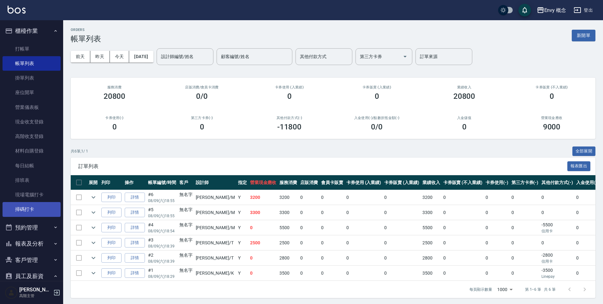
scroll to position [6, 0]
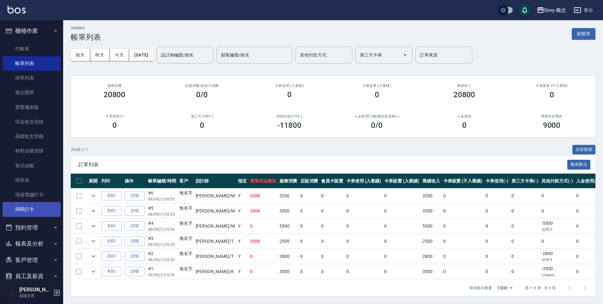
click at [49, 213] on link "掃碼打卡" at bounding box center [32, 209] width 58 height 15
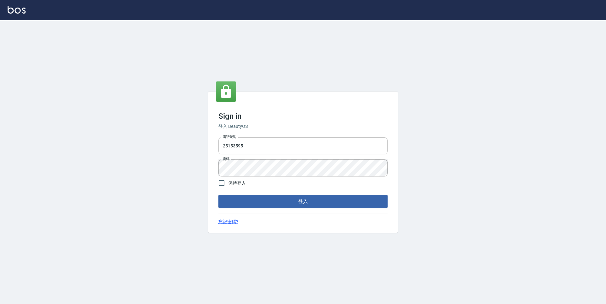
click at [257, 139] on input "25153595" at bounding box center [302, 145] width 169 height 17
click at [253, 140] on input "25153595" at bounding box center [302, 145] width 169 height 17
drag, startPoint x: 251, startPoint y: 144, endPoint x: 203, endPoint y: 151, distance: 48.7
click at [203, 151] on div "Sign in 登入 BeautyOS 電話號碼 25153595 電話號碼 密碼 密碼 保持登入 登入 忘記密碼?" at bounding box center [303, 162] width 606 height 284
type input "０"
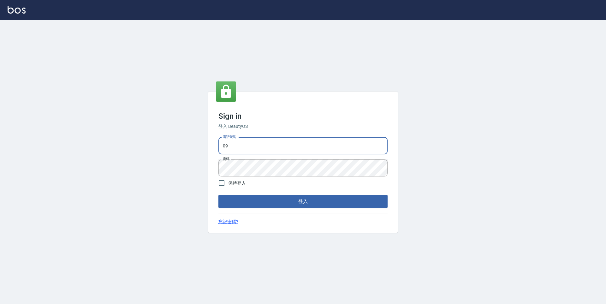
type input "0930889212"
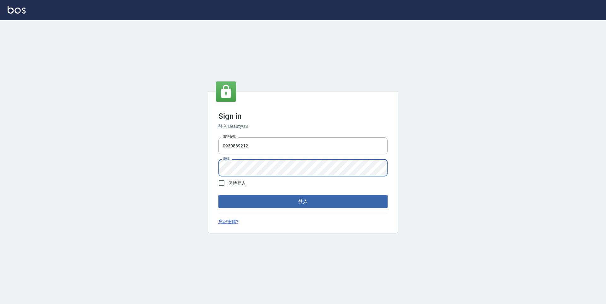
click at [213, 166] on div "Sign in 登入 BeautyOS 電話號碼 0930889212 電話號碼 密碼 密碼 保持登入 登入 忘記密碼?" at bounding box center [302, 162] width 189 height 141
drag, startPoint x: 254, startPoint y: 209, endPoint x: 254, endPoint y: 204, distance: 5.0
click at [254, 208] on div "Sign in 登入 BeautyOS 電話號碼 0930889212 電話號碼 密碼 密碼 保持登入 登入 忘記密碼?" at bounding box center [302, 162] width 189 height 141
click at [255, 202] on button "登入" at bounding box center [302, 201] width 169 height 13
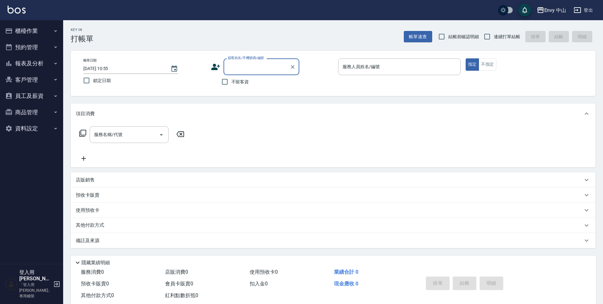
click at [549, 12] on div "Envy 中山" at bounding box center [555, 10] width 22 height 8
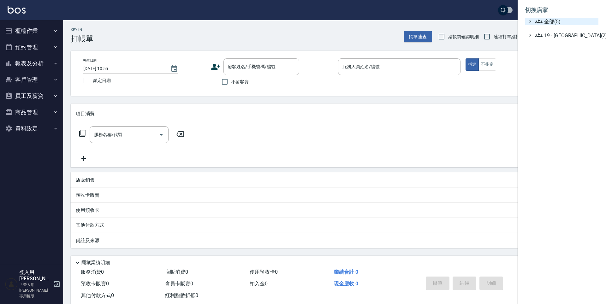
click at [551, 21] on span "全部(5)" at bounding box center [565, 22] width 61 height 8
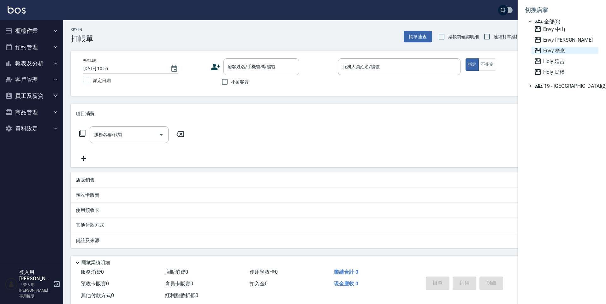
click at [550, 50] on span "Envy 概念" at bounding box center [565, 51] width 62 height 8
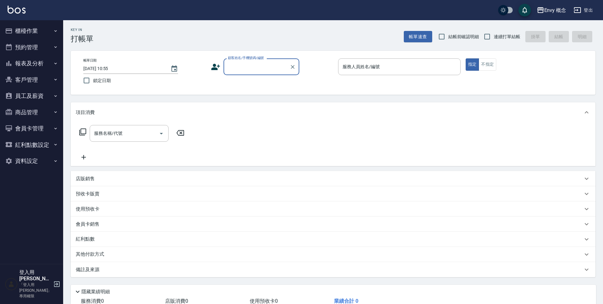
click at [21, 32] on button "櫃檯作業" at bounding box center [32, 31] width 58 height 16
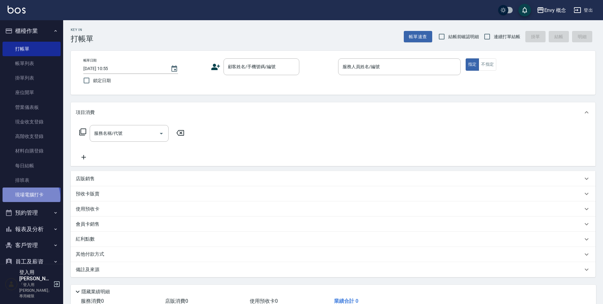
click at [30, 197] on link "現場電腦打卡" at bounding box center [32, 194] width 58 height 15
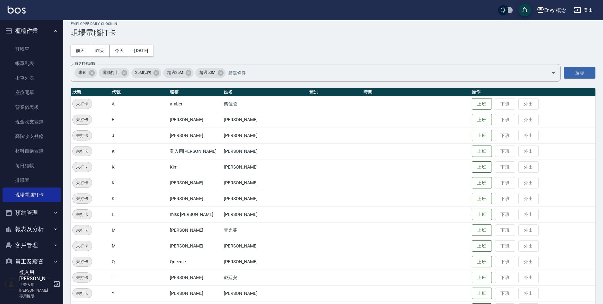
scroll to position [106, 0]
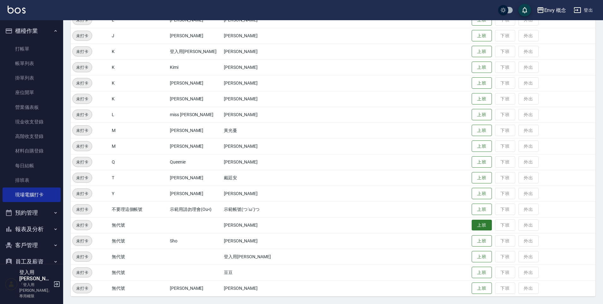
click at [476, 226] on button "上班" at bounding box center [481, 225] width 20 height 11
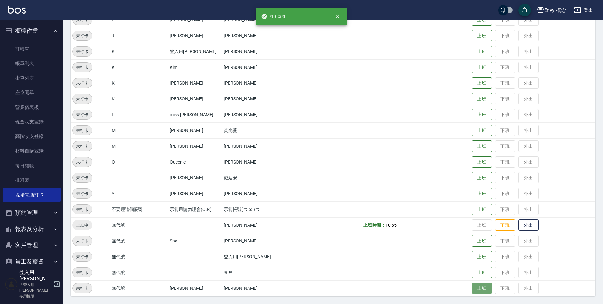
click at [478, 288] on button "上班" at bounding box center [481, 288] width 20 height 11
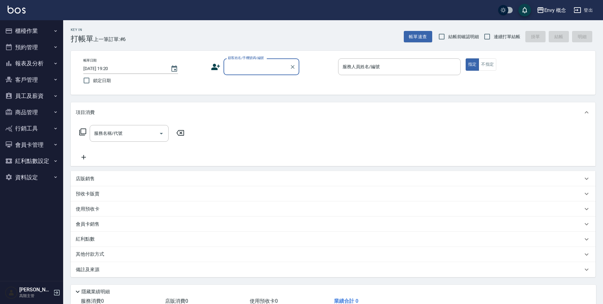
click at [47, 81] on button "客戶管理" at bounding box center [32, 80] width 58 height 16
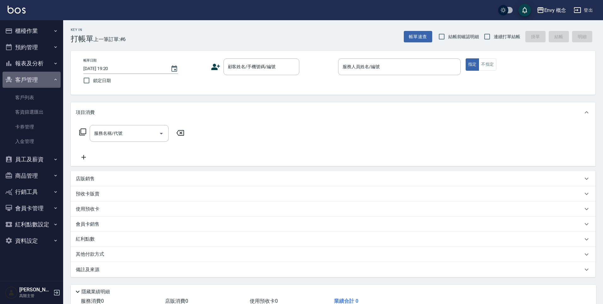
click at [47, 81] on button "客戶管理" at bounding box center [32, 80] width 58 height 16
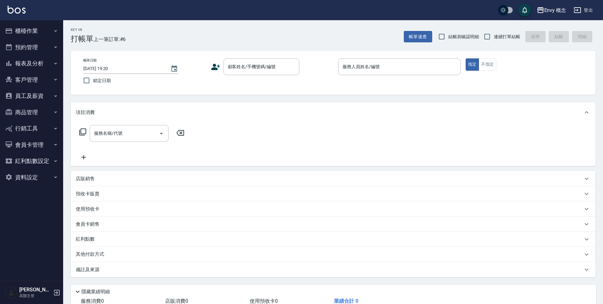
click at [50, 67] on button "報表及分析" at bounding box center [32, 63] width 58 height 16
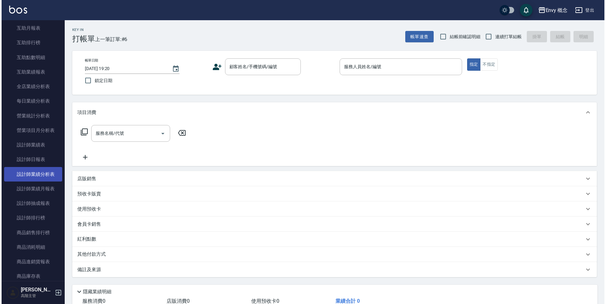
scroll to position [143, 0]
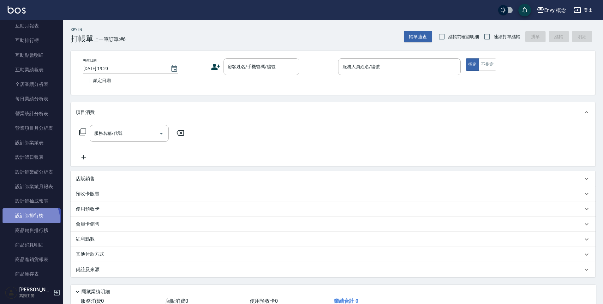
click at [29, 219] on link "設計師排行榜" at bounding box center [32, 215] width 58 height 15
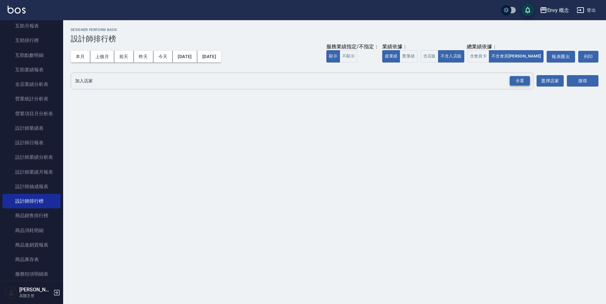
click at [520, 82] on div "全選" at bounding box center [520, 81] width 20 height 10
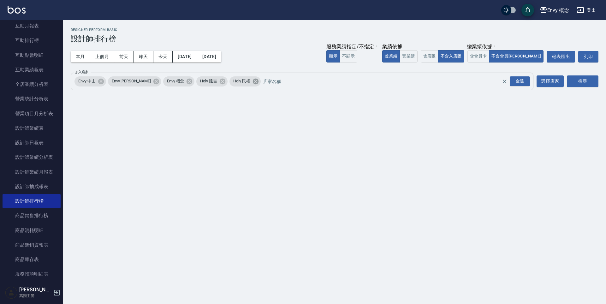
click at [253, 81] on icon at bounding box center [256, 81] width 6 height 6
click at [219, 81] on icon at bounding box center [222, 81] width 7 height 7
click at [80, 56] on button "本月" at bounding box center [81, 57] width 20 height 12
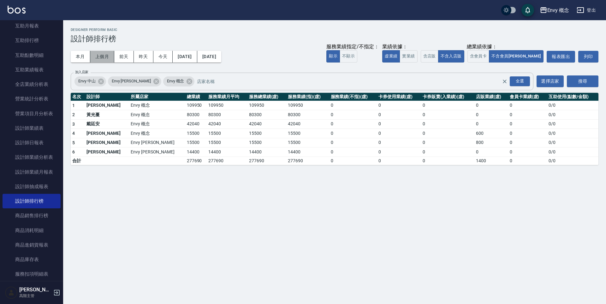
click at [96, 56] on button "上個月" at bounding box center [102, 57] width 24 height 12
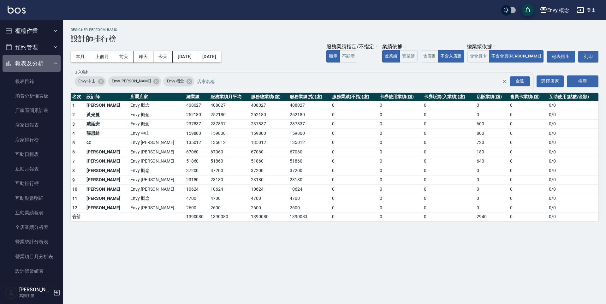
click at [48, 63] on button "報表及分析" at bounding box center [32, 63] width 58 height 16
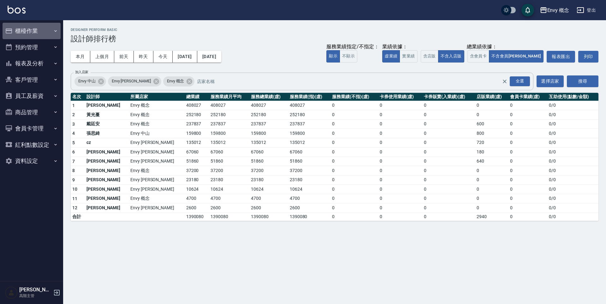
click at [41, 29] on button "櫃檯作業" at bounding box center [32, 31] width 58 height 16
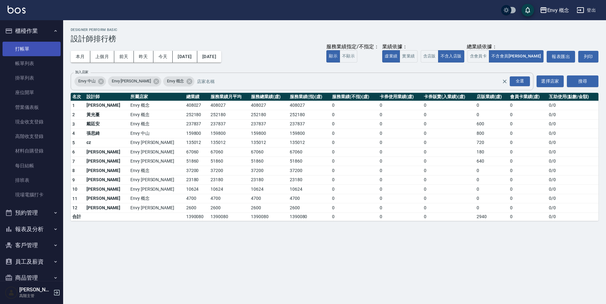
click at [39, 50] on link "打帳單" at bounding box center [32, 49] width 58 height 15
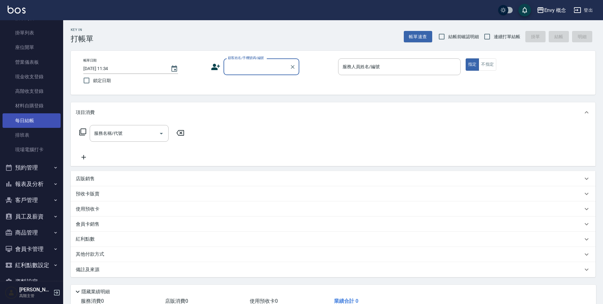
scroll to position [61, 0]
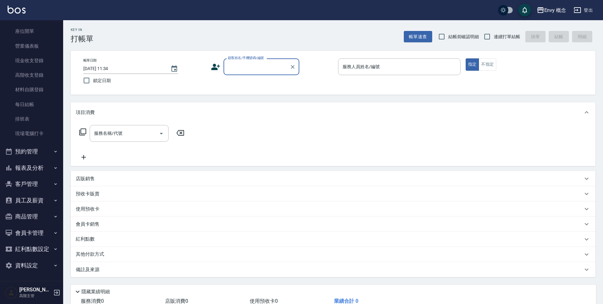
click at [53, 199] on icon "button" at bounding box center [55, 200] width 5 height 5
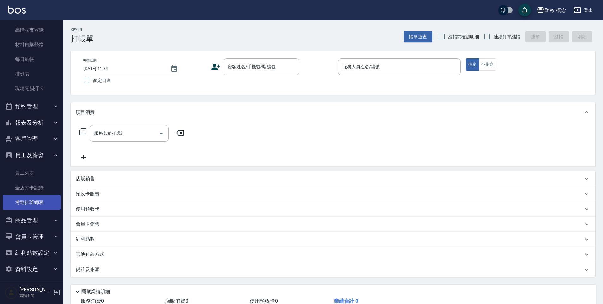
scroll to position [110, 0]
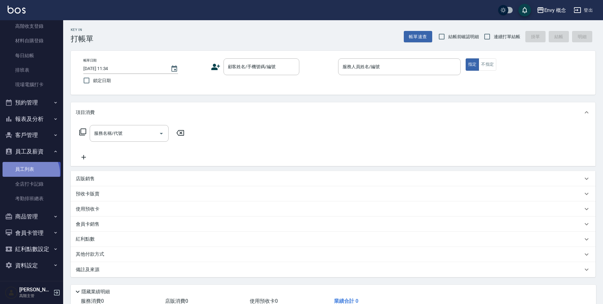
click at [30, 173] on link "員工列表" at bounding box center [32, 169] width 58 height 15
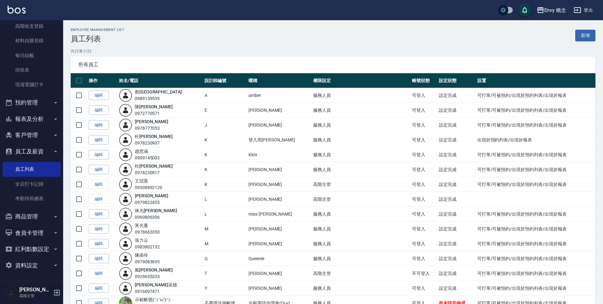
click at [48, 153] on button "員工及薪資" at bounding box center [32, 151] width 58 height 16
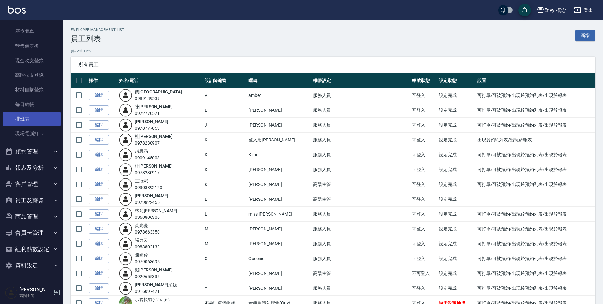
scroll to position [61, 0]
click at [45, 171] on button "報表及分析" at bounding box center [32, 168] width 58 height 16
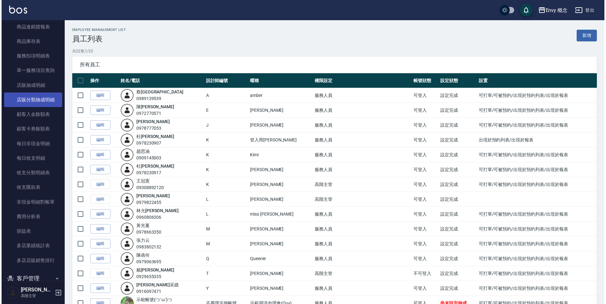
scroll to position [540, 0]
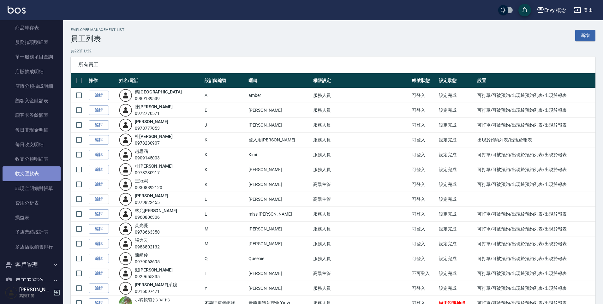
click at [42, 173] on link "收支匯款表" at bounding box center [32, 173] width 58 height 15
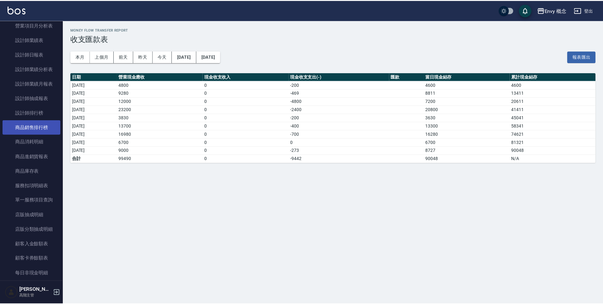
scroll to position [392, 0]
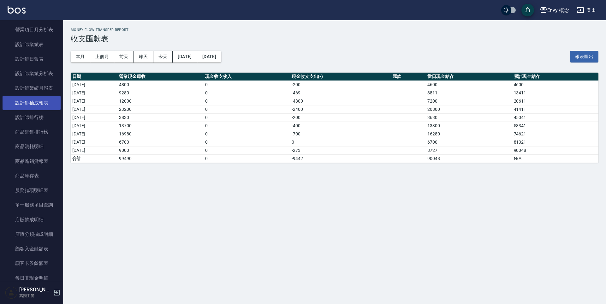
click at [41, 102] on link "設計師抽成報表" at bounding box center [32, 103] width 58 height 15
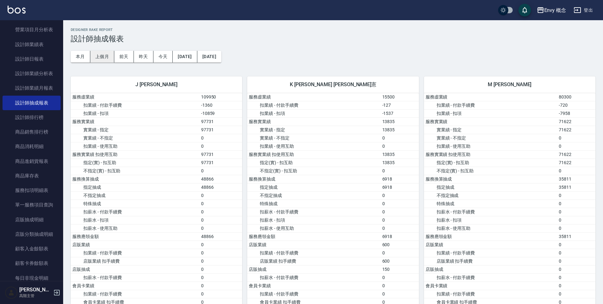
click at [100, 60] on button "上個月" at bounding box center [102, 57] width 24 height 12
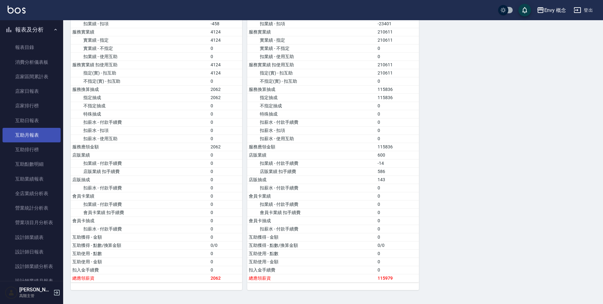
scroll to position [161, 0]
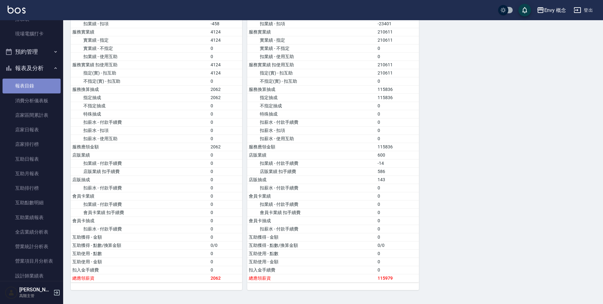
click at [33, 86] on link "報表目錄" at bounding box center [32, 86] width 58 height 15
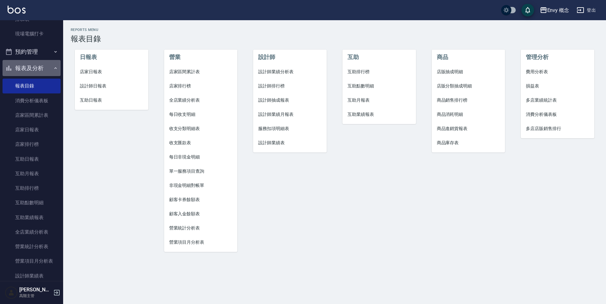
click at [54, 68] on icon "button" at bounding box center [55, 68] width 3 height 2
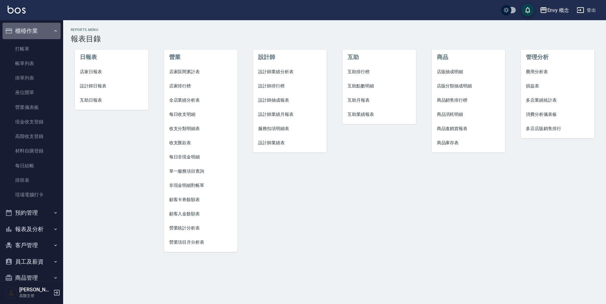
click at [49, 26] on button "櫃檯作業" at bounding box center [32, 31] width 58 height 16
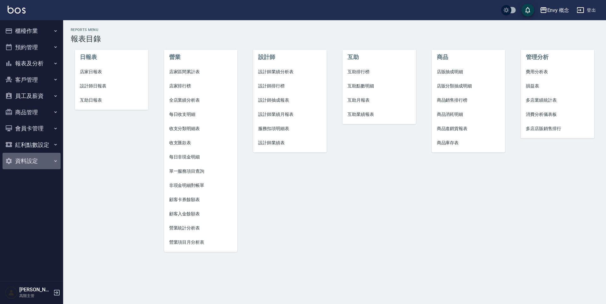
click at [54, 161] on icon "button" at bounding box center [55, 160] width 5 height 5
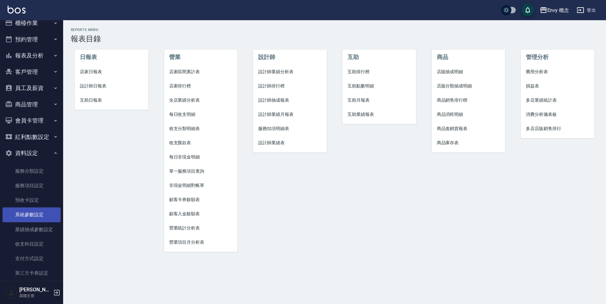
scroll to position [32, 0]
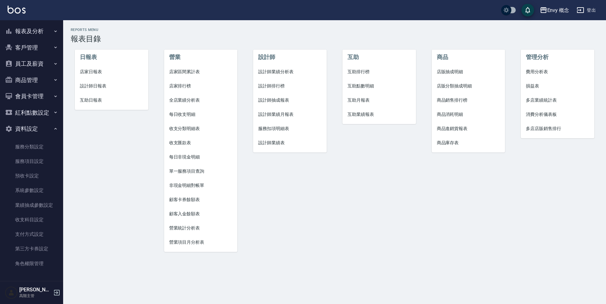
click at [53, 128] on icon "button" at bounding box center [55, 128] width 5 height 5
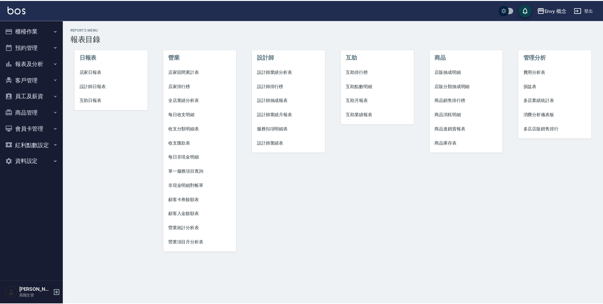
scroll to position [0, 0]
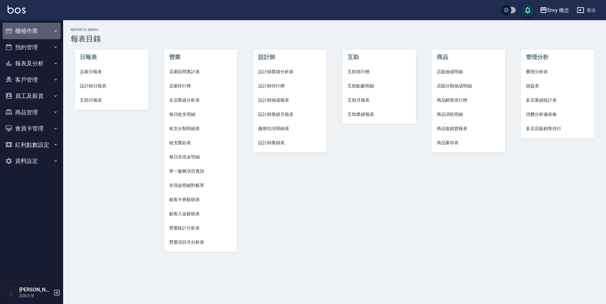
click at [56, 32] on icon "button" at bounding box center [55, 30] width 5 height 5
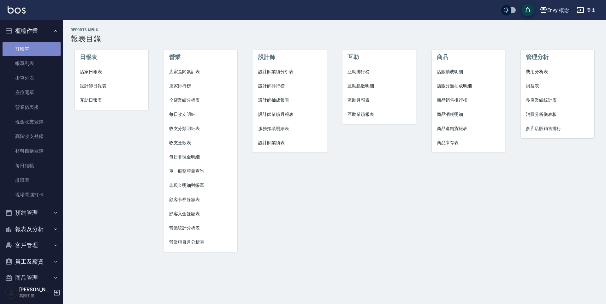
click at [47, 49] on link "打帳單" at bounding box center [32, 49] width 58 height 15
